Goal: Task Accomplishment & Management: Complete application form

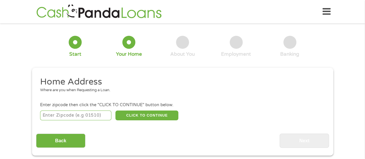
click at [54, 113] on input "number" at bounding box center [75, 116] width 71 height 10
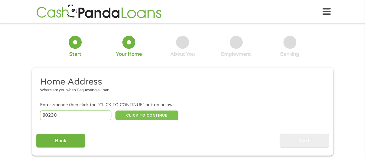
type input "90230"
click at [163, 117] on button "CLICK TO CONTINUE" at bounding box center [147, 116] width 63 height 10
type input "90230"
type input "[GEOGRAPHIC_DATA]"
select select "[US_STATE]"
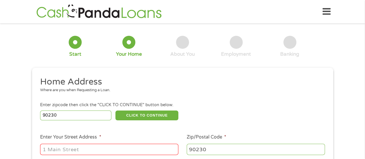
click at [57, 149] on input "Enter Your Street Address *" at bounding box center [109, 149] width 138 height 11
type input "[STREET_ADDRESS]"
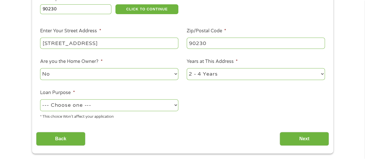
scroll to position [109, 0]
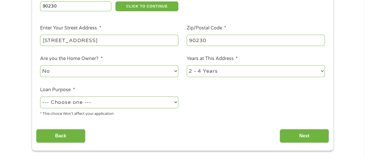
click at [208, 69] on select "1 Year or less 1 - 2 Years 2 - 4 Years Over 4 Years" at bounding box center [256, 71] width 138 height 12
select select "60months"
click at [187, 66] on select "1 Year or less 1 - 2 Years 2 - 4 Years Over 4 Years" at bounding box center [256, 71] width 138 height 12
click at [76, 107] on select "--- Choose one --- Pay Bills Debt Consolidation Home Improvement Major Purchase…" at bounding box center [109, 102] width 138 height 12
select select "other"
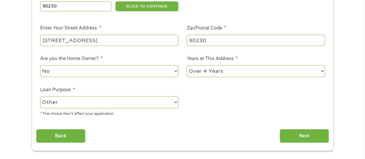
click at [40, 97] on select "--- Choose one --- Pay Bills Debt Consolidation Home Improvement Major Purchase…" at bounding box center [109, 102] width 138 height 12
click at [311, 135] on input "Next" at bounding box center [304, 136] width 49 height 14
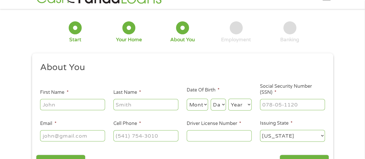
scroll to position [0, 0]
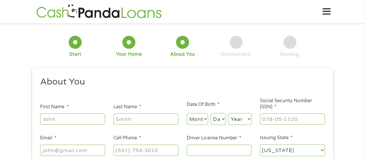
click at [66, 123] on input "First Name *" at bounding box center [72, 119] width 65 height 11
type input "Tamara"
type input "Jackson"
type input "mara763522.tj@gmail.com"
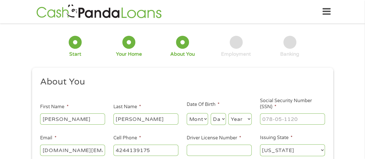
type input "(424) 413-9175"
click at [100, 153] on input "mara763522.tj@gmail.com" at bounding box center [72, 150] width 65 height 11
type input "mara7636@yahoo.com"
click at [198, 117] on select "Month 1 2 3 4 5 6 7 8 9 10 11 12" at bounding box center [198, 119] width 22 height 12
select select "1"
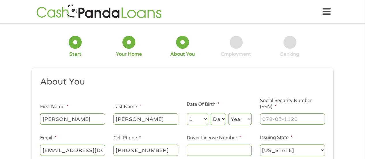
click at [187, 114] on select "Month 1 2 3 4 5 6 7 8 9 10 11 12" at bounding box center [198, 119] width 22 height 12
click at [216, 123] on select "Day 1 2 3 4 5 6 7 8 9 10 11 12 13 14 15 16 17 18 19 20 21 22 23 24 25 26 27 28 …" at bounding box center [218, 119] width 15 height 12
select select "7"
click at [211, 114] on select "Day 1 2 3 4 5 6 7 8 9 10 11 12 13 14 15 16 17 18 19 20 21 22 23 24 25 26 27 28 …" at bounding box center [218, 119] width 15 height 12
click at [243, 118] on select "Year 2007 2006 2005 2004 2003 2002 2001 2000 1999 1998 1997 1996 1995 1994 1993…" at bounding box center [240, 119] width 23 height 12
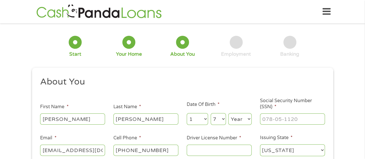
select select "1976"
click at [229, 114] on select "Year 2007 2006 2005 2004 2003 2002 2001 2000 1999 1998 1997 1996 1995 1994 1993…" at bounding box center [240, 119] width 23 height 12
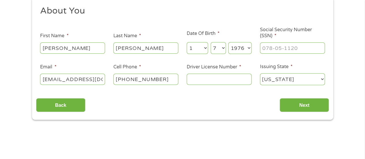
scroll to position [74, 0]
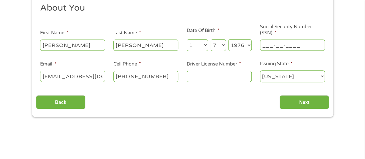
click at [265, 44] on input "___-__-____" at bounding box center [292, 45] width 65 height 11
type input "414-33-5815"
click at [218, 75] on input "Driver License Number *" at bounding box center [219, 76] width 65 height 11
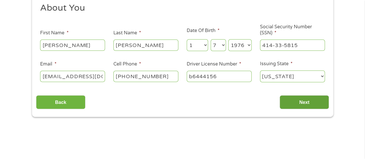
type input "b6444156"
click at [300, 105] on input "Next" at bounding box center [304, 102] width 49 height 14
click at [300, 102] on input "Next" at bounding box center [304, 102] width 49 height 14
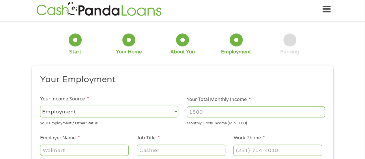
scroll to position [0, 0]
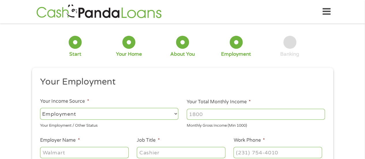
click at [300, 102] on li "Your Total Monthly Income * Monthly Gross Income (Min 1000)" at bounding box center [256, 114] width 147 height 30
click at [106, 116] on select "--- Choose one --- Employment Self Employed Benefits" at bounding box center [109, 114] width 138 height 12
select select "selfEmployed"
click at [40, 108] on select "--- Choose one --- Employment Self Employed Benefits" at bounding box center [109, 114] width 138 height 12
click at [213, 116] on input "Your Total Monthly Income *" at bounding box center [256, 114] width 138 height 11
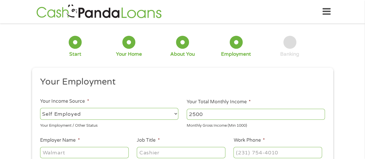
type input "2500"
click at [60, 150] on input "Employer Name *" at bounding box center [84, 152] width 88 height 11
type input "uber"
click at [162, 153] on input "Job Title *" at bounding box center [181, 152] width 88 height 11
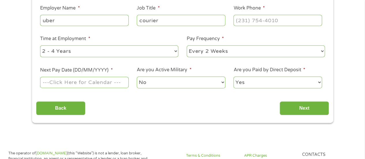
scroll to position [76, 0]
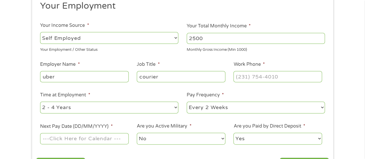
type input "courier"
click at [96, 105] on select "--- Choose one --- 1 Year or less 1 - 2 Years 2 - 4 Years Over 4 Years" at bounding box center [109, 108] width 138 height 12
select select "60months"
click at [40, 102] on select "--- Choose one --- 1 Year or less 1 - 2 Years 2 - 4 Years Over 4 Years" at bounding box center [109, 108] width 138 height 12
click at [65, 141] on input "Next Pay Date (DD/MM/YYYY) *" at bounding box center [84, 138] width 88 height 11
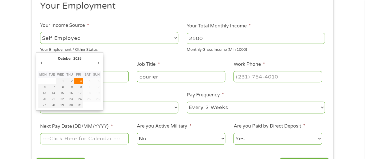
type input "03/10/2025"
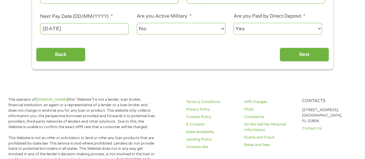
scroll to position [182, 0]
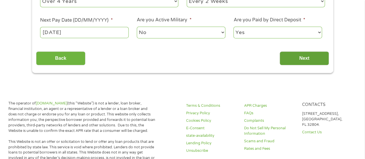
click at [313, 57] on input "Next" at bounding box center [304, 58] width 49 height 14
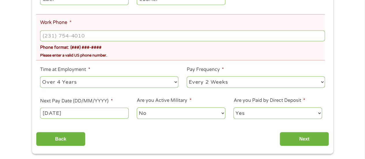
scroll to position [177, 0]
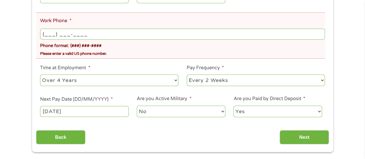
click at [43, 34] on input "(___) ___-____" at bounding box center [182, 34] width 285 height 11
type input "(424) 413-9175"
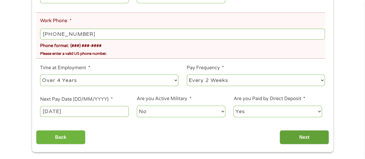
click at [322, 138] on input "Next" at bounding box center [304, 137] width 49 height 14
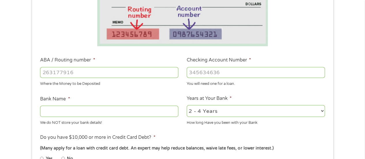
scroll to position [131, 0]
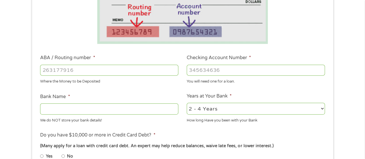
click at [64, 72] on input "ABA / Routing number *" at bounding box center [109, 70] width 138 height 11
type input "041215663"
type input "SUTTON BANK"
type input "041215663"
click at [201, 73] on input "Checking Account Number *" at bounding box center [256, 70] width 138 height 11
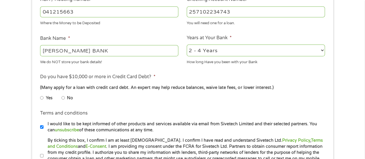
scroll to position [186, 0]
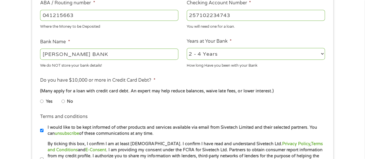
type input "257102234743"
click at [64, 101] on input "No" at bounding box center [63, 101] width 3 height 9
radio input "true"
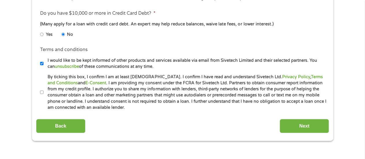
scroll to position [252, 0]
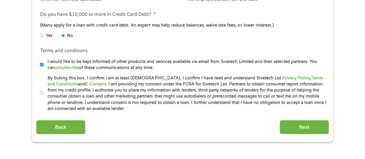
click at [40, 93] on input "By ticking this box, I confirm I am at least 18 years old. I confirm I have rea…" at bounding box center [41, 93] width 3 height 9
checkbox input "true"
click at [308, 123] on input "Next" at bounding box center [304, 127] width 49 height 14
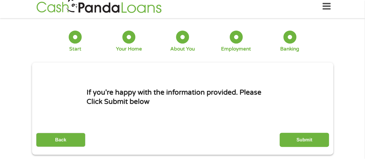
scroll to position [0, 0]
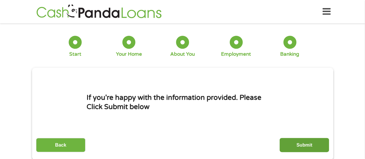
click at [293, 142] on input "Submit" at bounding box center [304, 145] width 49 height 14
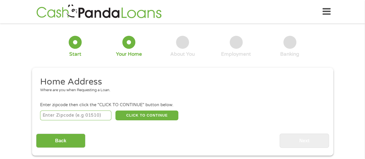
scroll to position [2, 2]
